Goal: Use online tool/utility

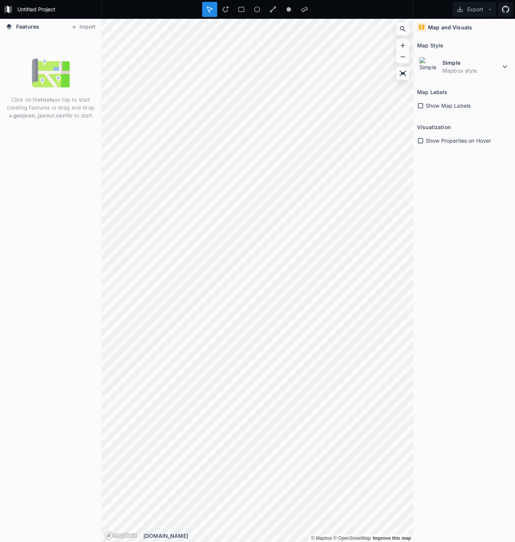
click at [50, 46] on div "Click on the tools on top to start creating features or drag and drop a .geojso…" at bounding box center [50, 288] width 101 height 507
click at [223, 10] on icon at bounding box center [226, 9] width 6 height 6
click at [428, 214] on div "Features Import Click on the tools on top to start creating features or drag an…" at bounding box center [257, 280] width 515 height 523
click at [417, 271] on div "Features Import Click on the tools on top to start creating features or drag an…" at bounding box center [257, 280] width 515 height 523
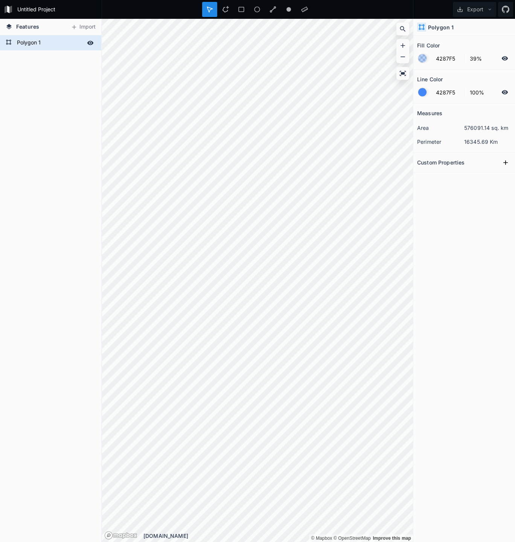
click at [55, 46] on form "Polygon 1" at bounding box center [50, 42] width 70 height 11
click at [89, 43] on icon at bounding box center [90, 43] width 7 height 7
click at [234, 11] on div at bounding box center [241, 9] width 15 height 15
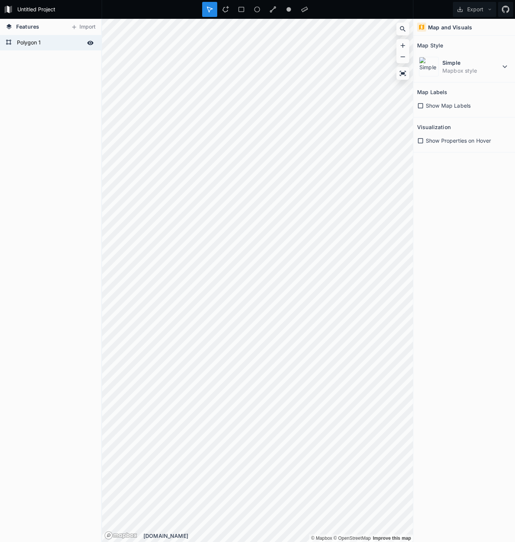
click at [210, 11] on icon at bounding box center [209, 9] width 7 height 7
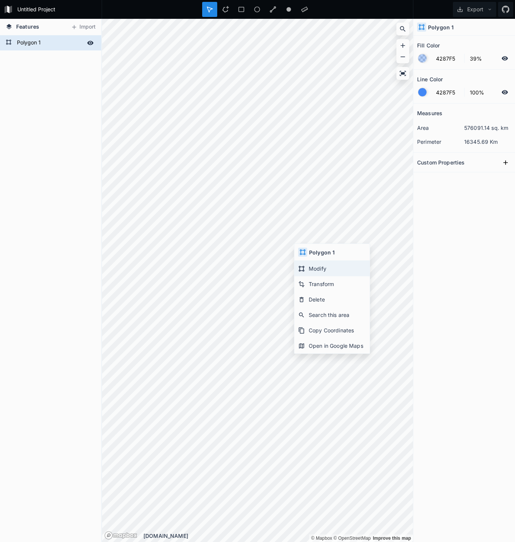
click at [323, 276] on div "Modify" at bounding box center [332, 283] width 75 height 15
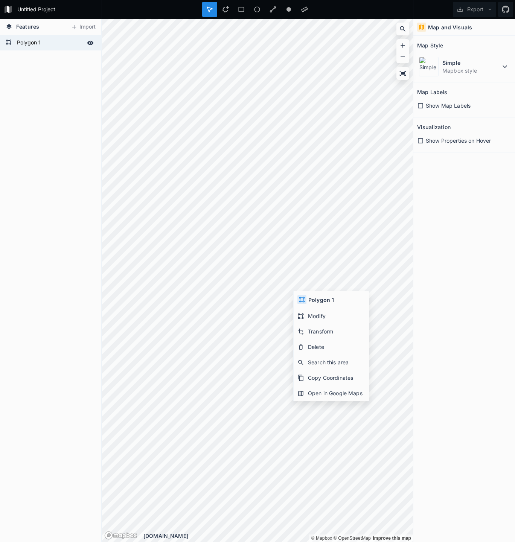
click at [450, 306] on div "Map and Visuals Map Style Simple Mapbox style Map Labels Show Map Labels Visual…" at bounding box center [465, 280] width 102 height 523
